Goal: Task Accomplishment & Management: Manage account settings

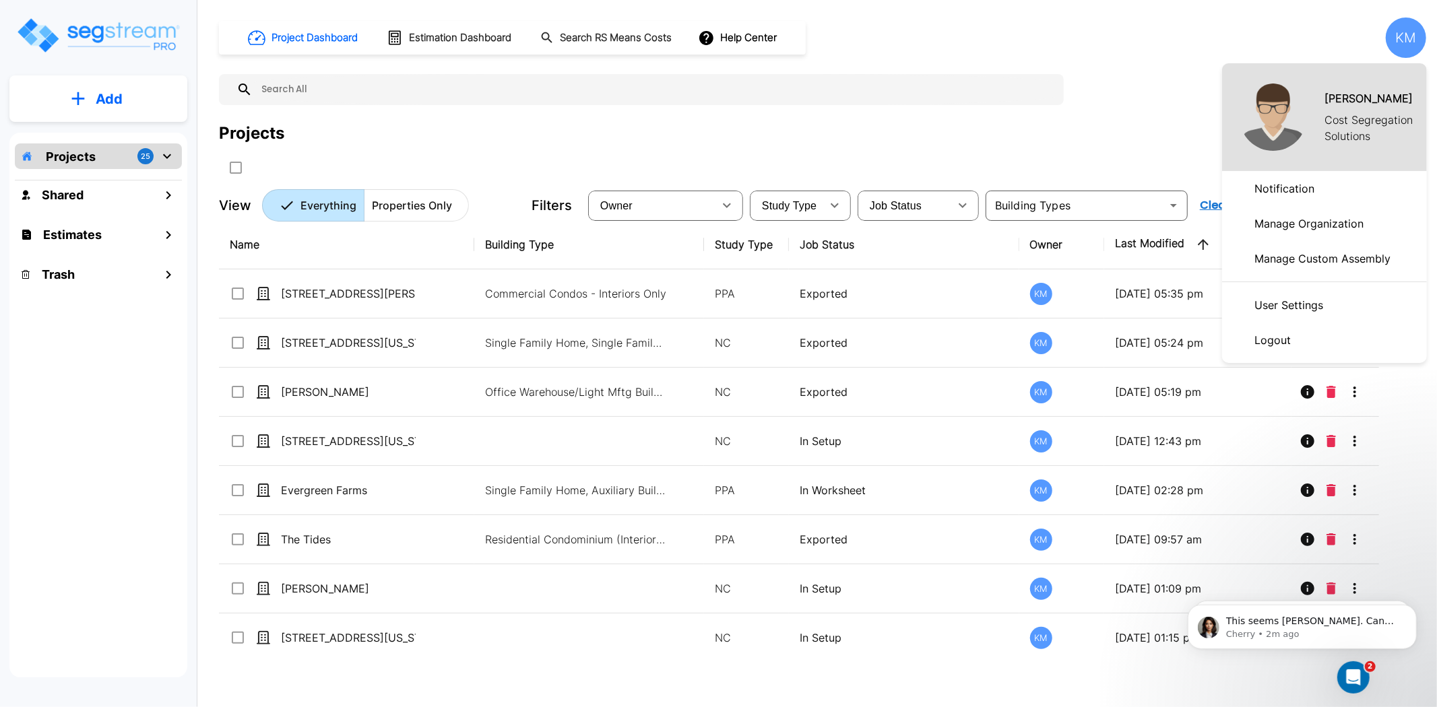
scroll to position [146, 0]
click at [1196, 22] on div at bounding box center [718, 353] width 1437 height 707
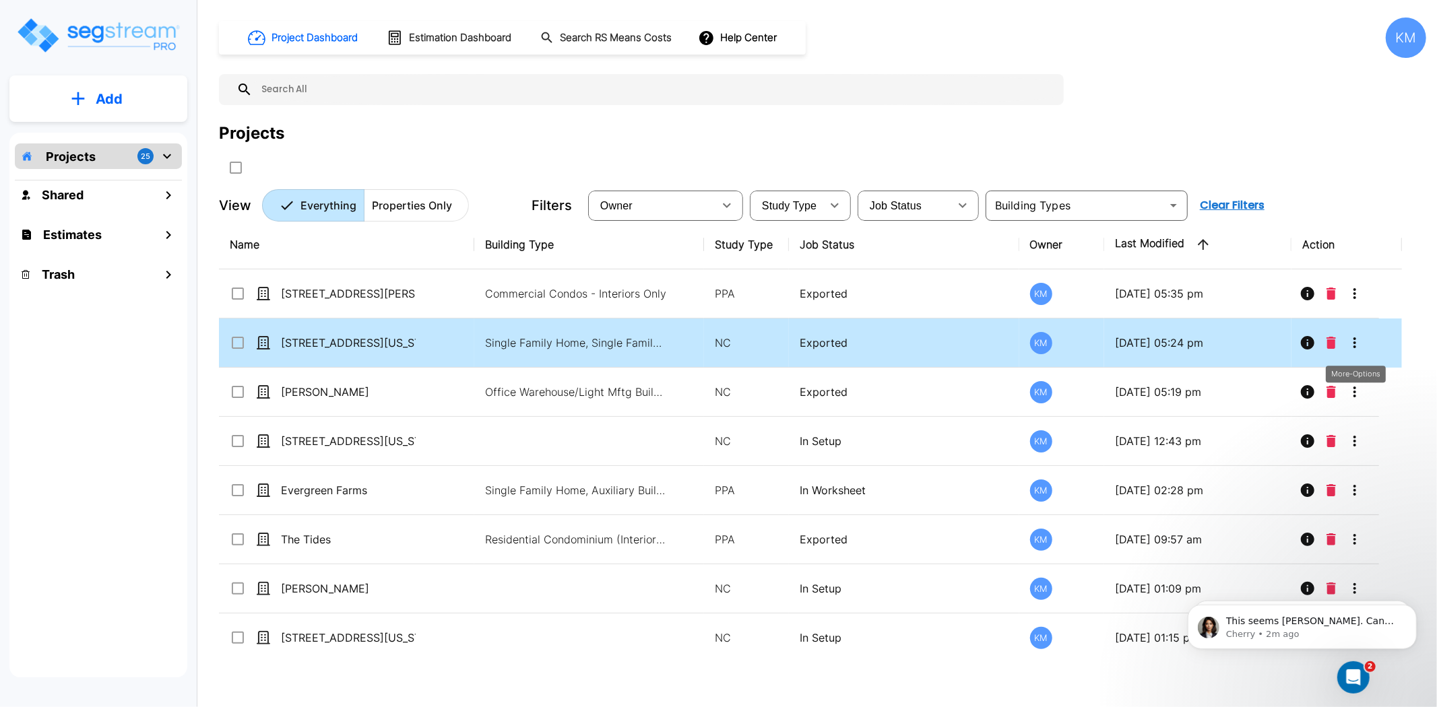
click at [1356, 345] on icon "More-Options" at bounding box center [1354, 343] width 16 height 16
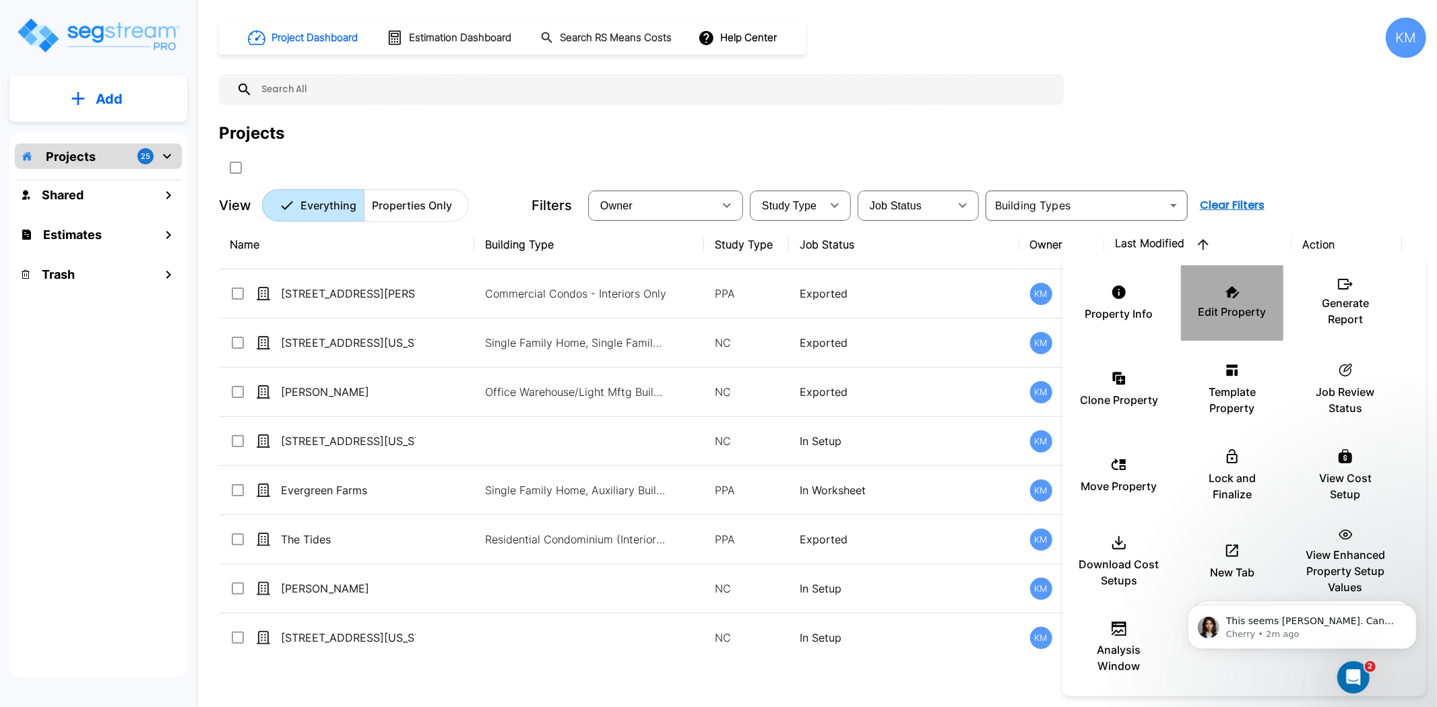
click at [1255, 301] on div "Edit Property" at bounding box center [1232, 302] width 81 height 67
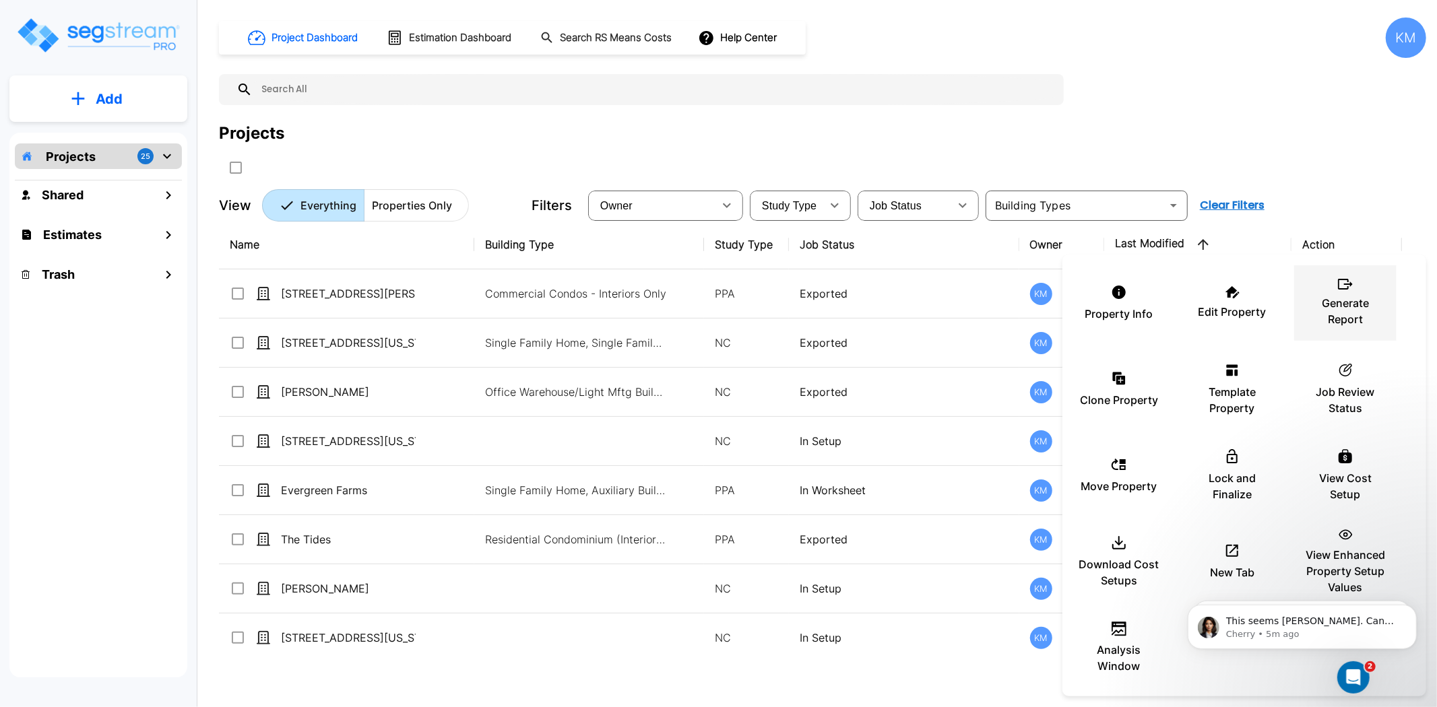
click at [1349, 300] on p "Generate Report" at bounding box center [1345, 311] width 81 height 32
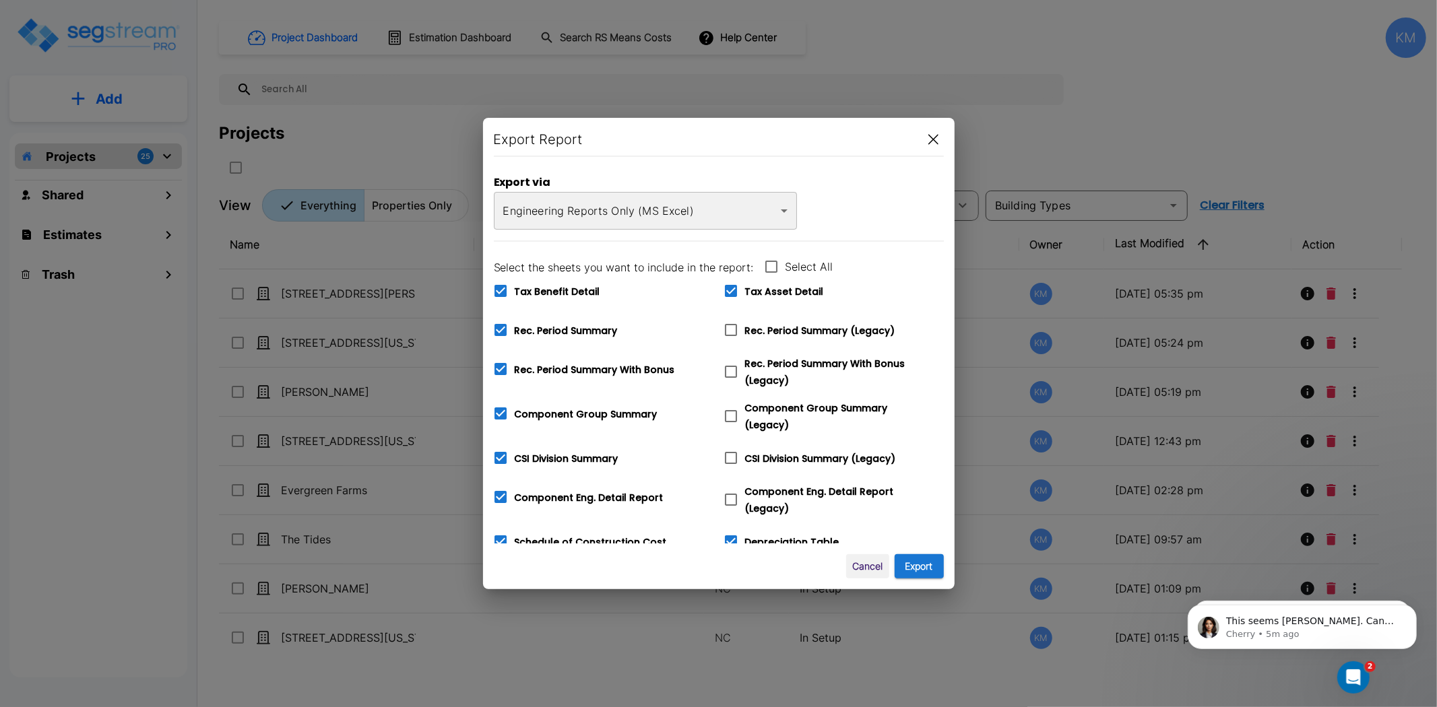
scroll to position [333, 0]
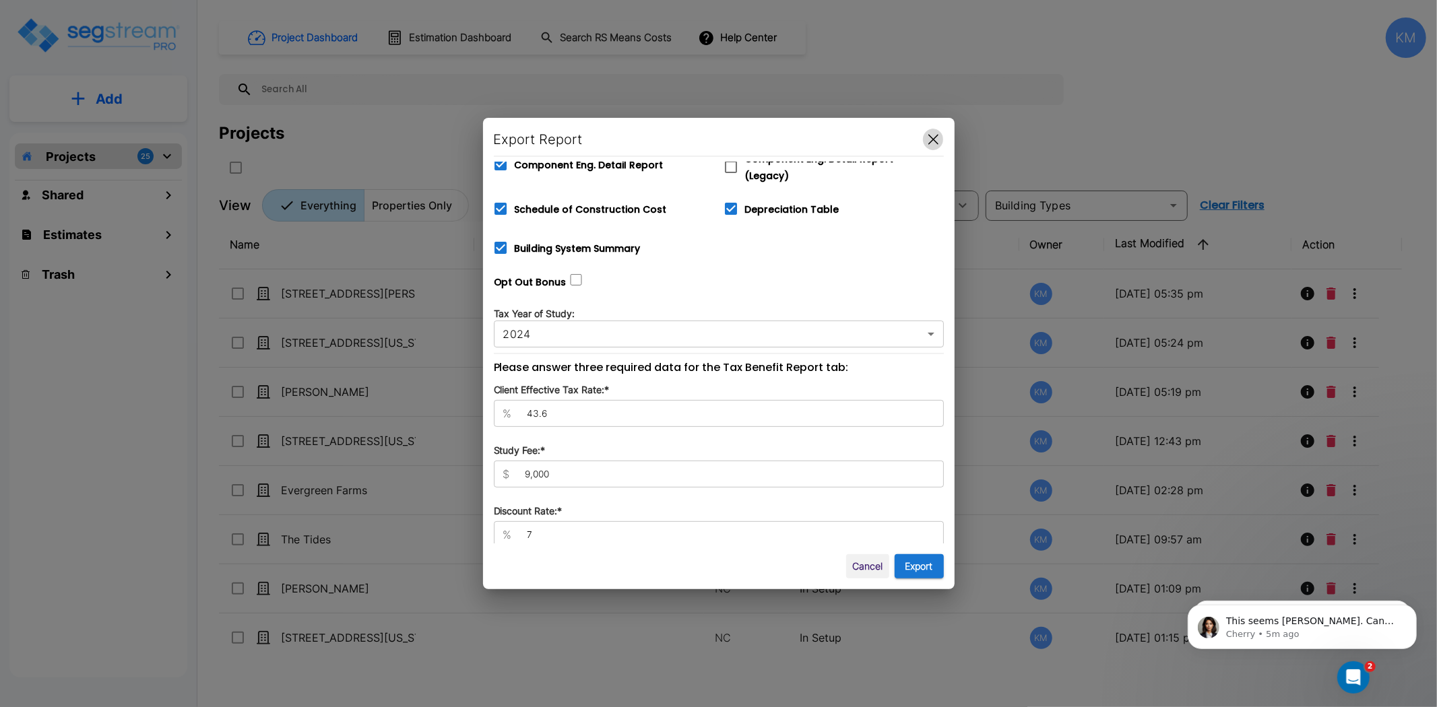
click at [934, 139] on icon "button" at bounding box center [933, 139] width 10 height 11
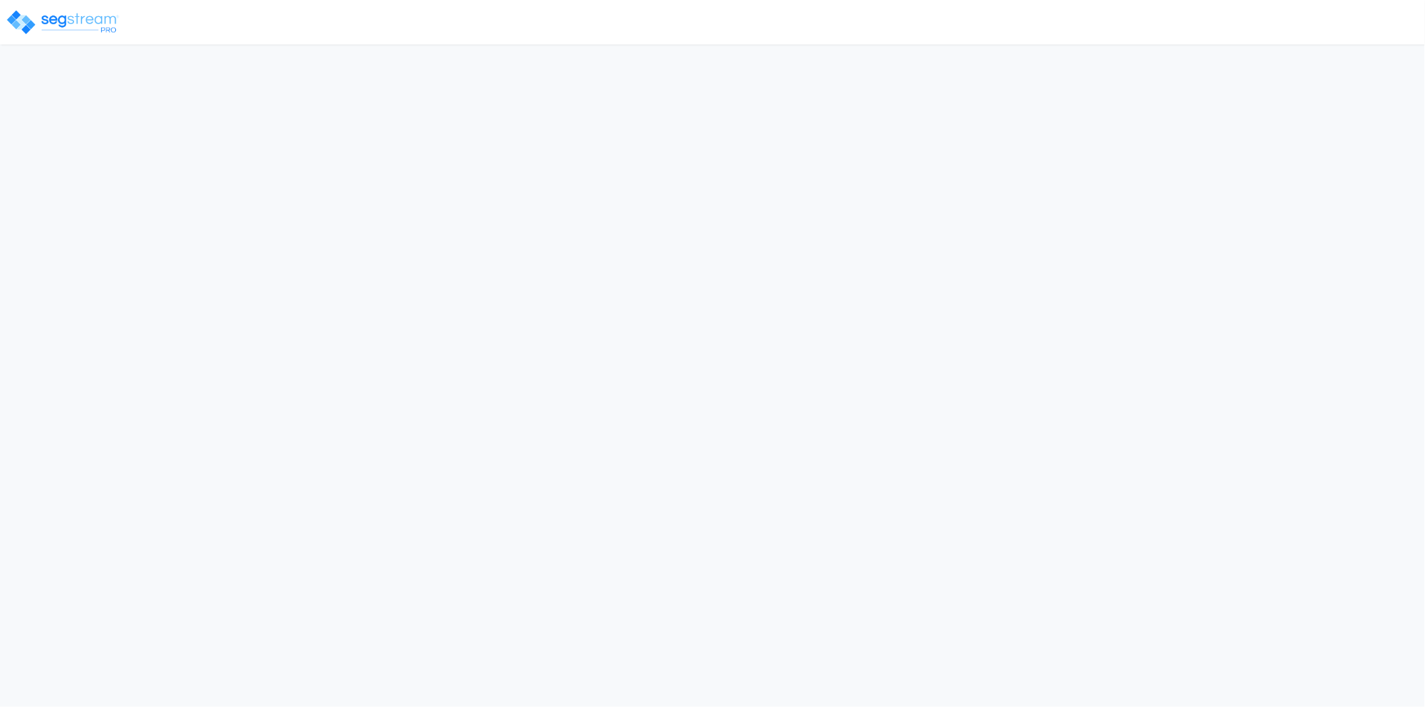
select select "2024"
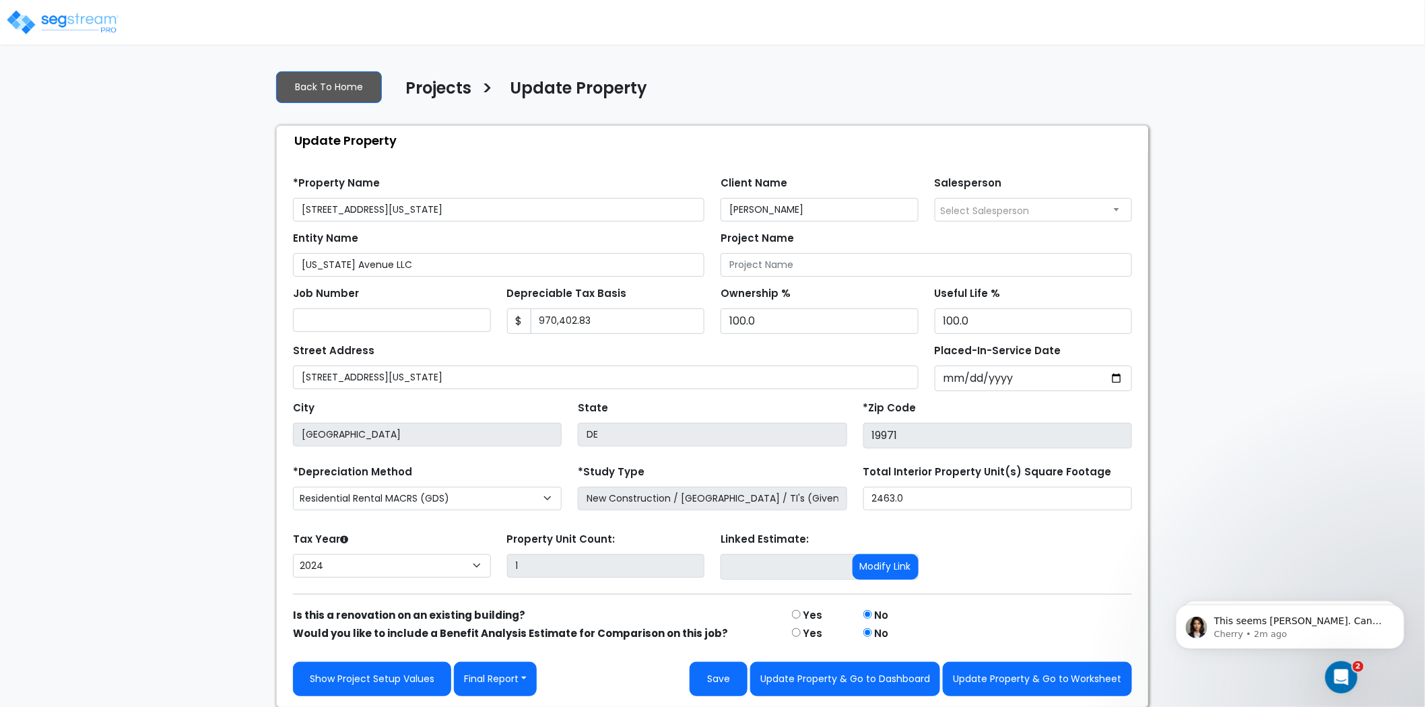
scroll to position [1, 0]
click at [409, 684] on link "Show Project Setup Values" at bounding box center [372, 678] width 158 height 34
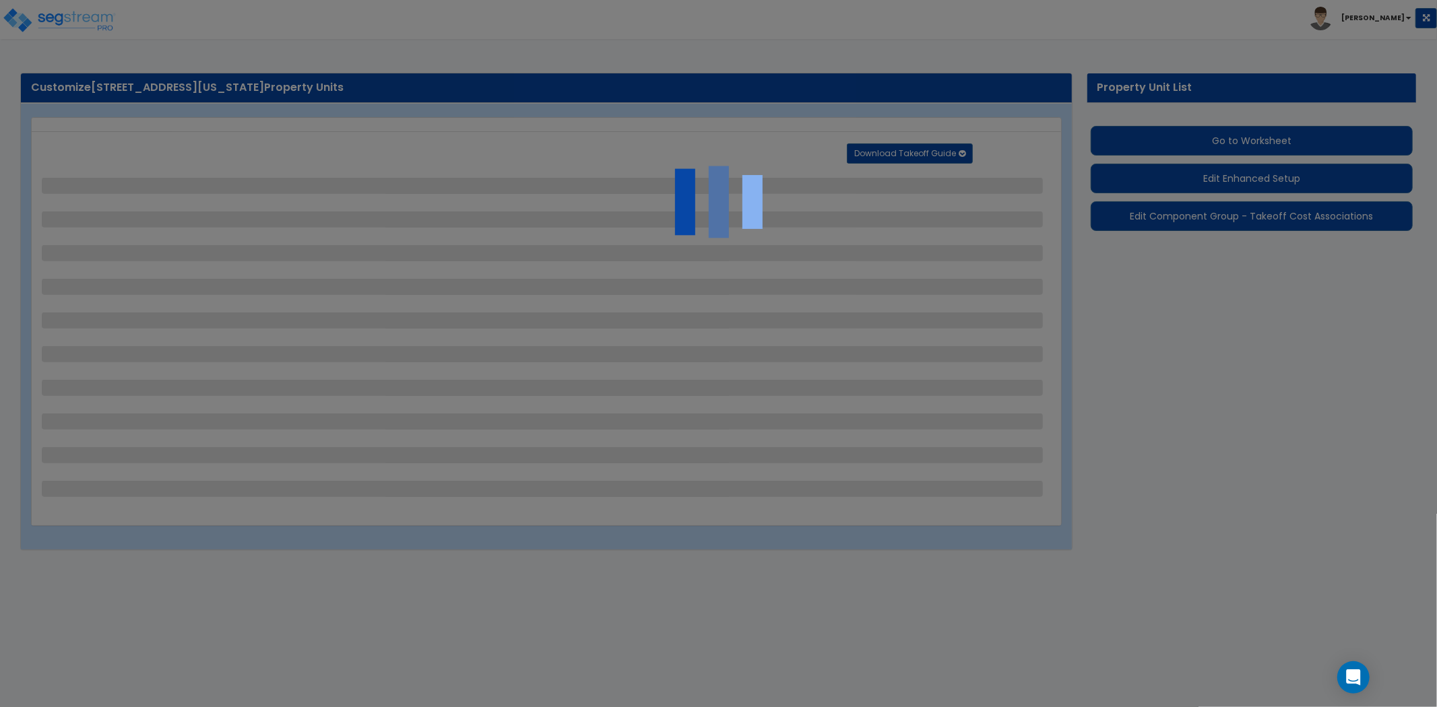
select select "2"
select select "1"
select select "4"
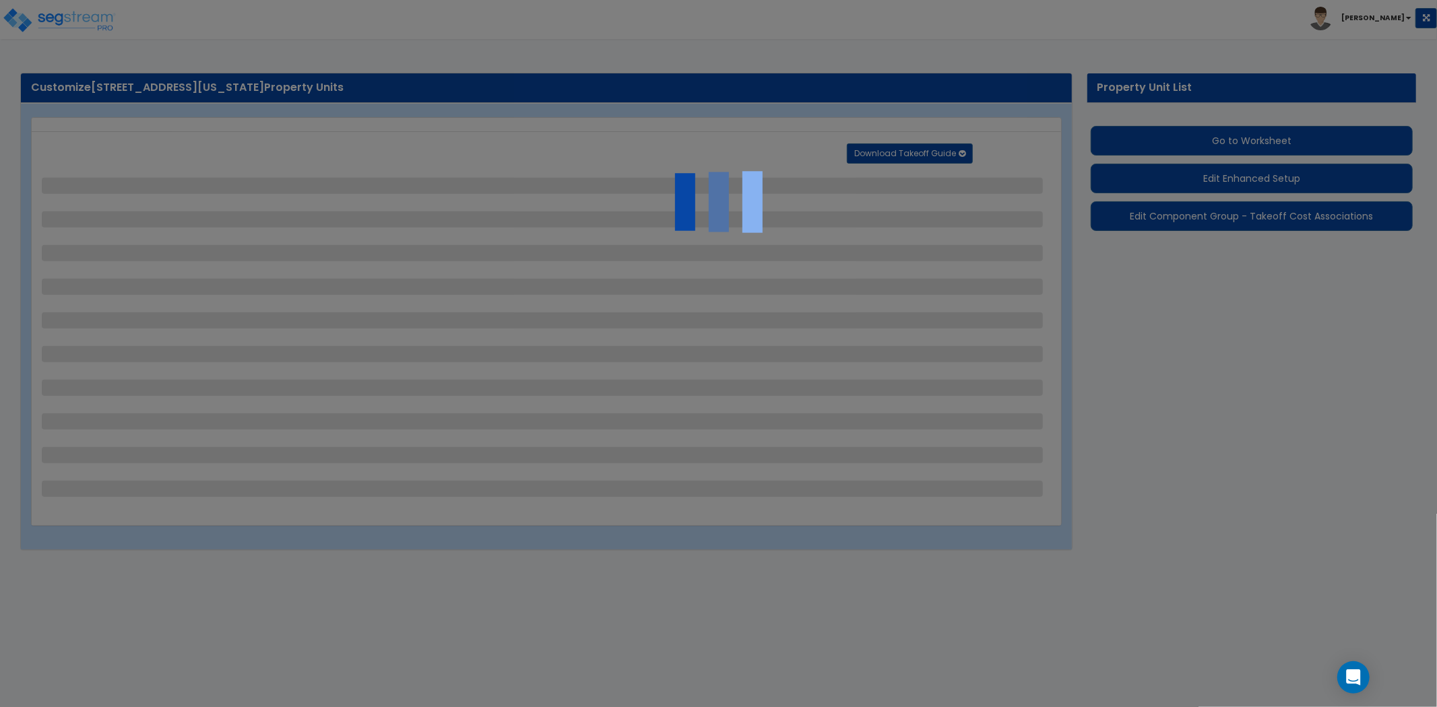
select select "2"
select select "1"
select select "2"
select select "1"
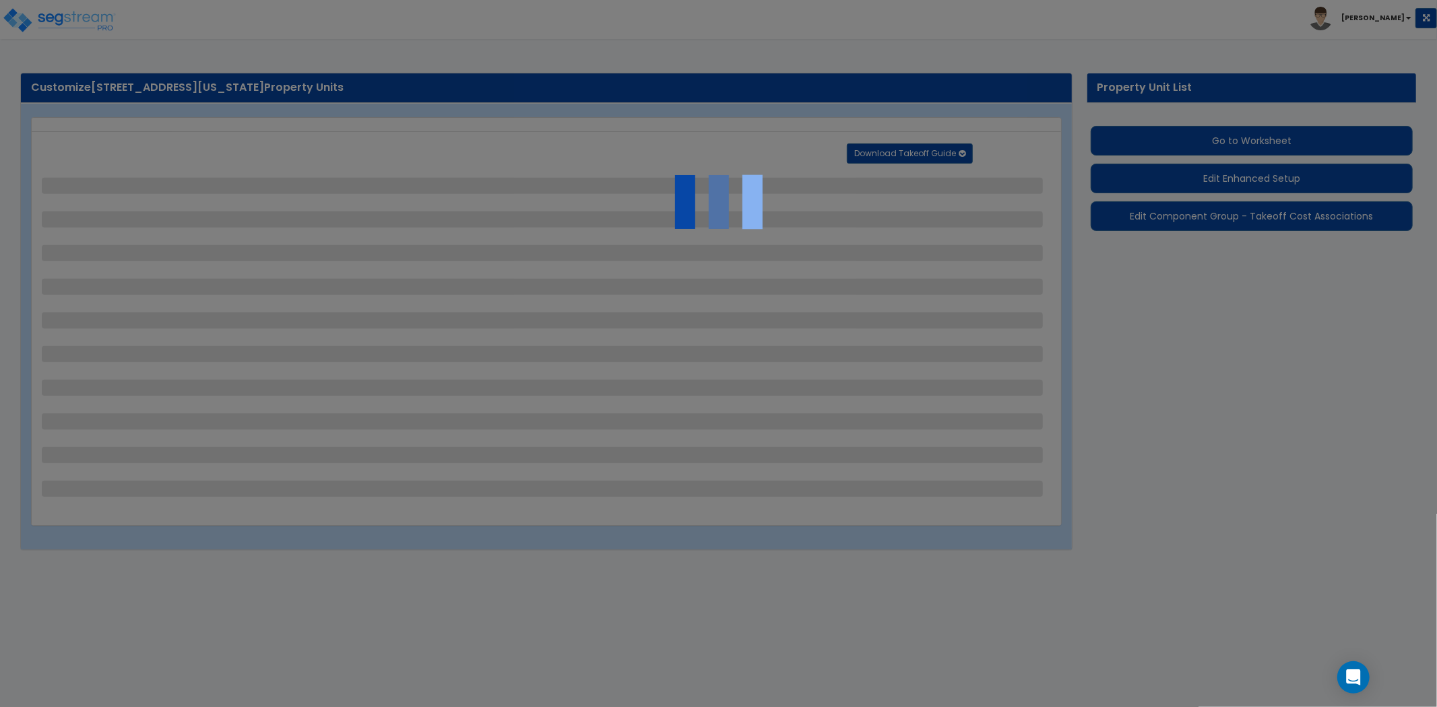
select select "2"
select select "9"
select select "8"
